Goal: Task Accomplishment & Management: Use online tool/utility

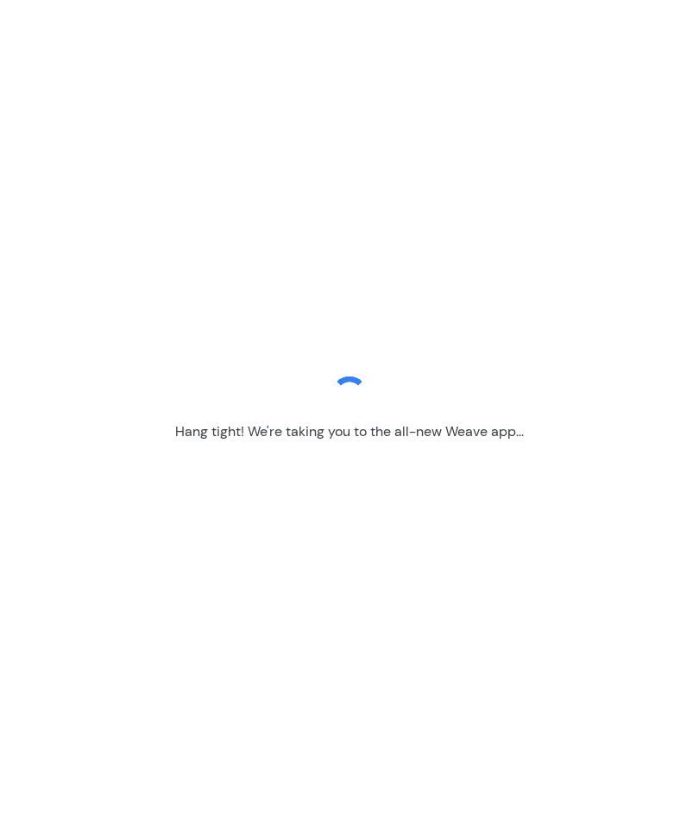
click at [299, 477] on div "Hang tight! We're taking you to the all-new Weave app..." at bounding box center [349, 414] width 699 height 829
